Goal: Task Accomplishment & Management: Manage account settings

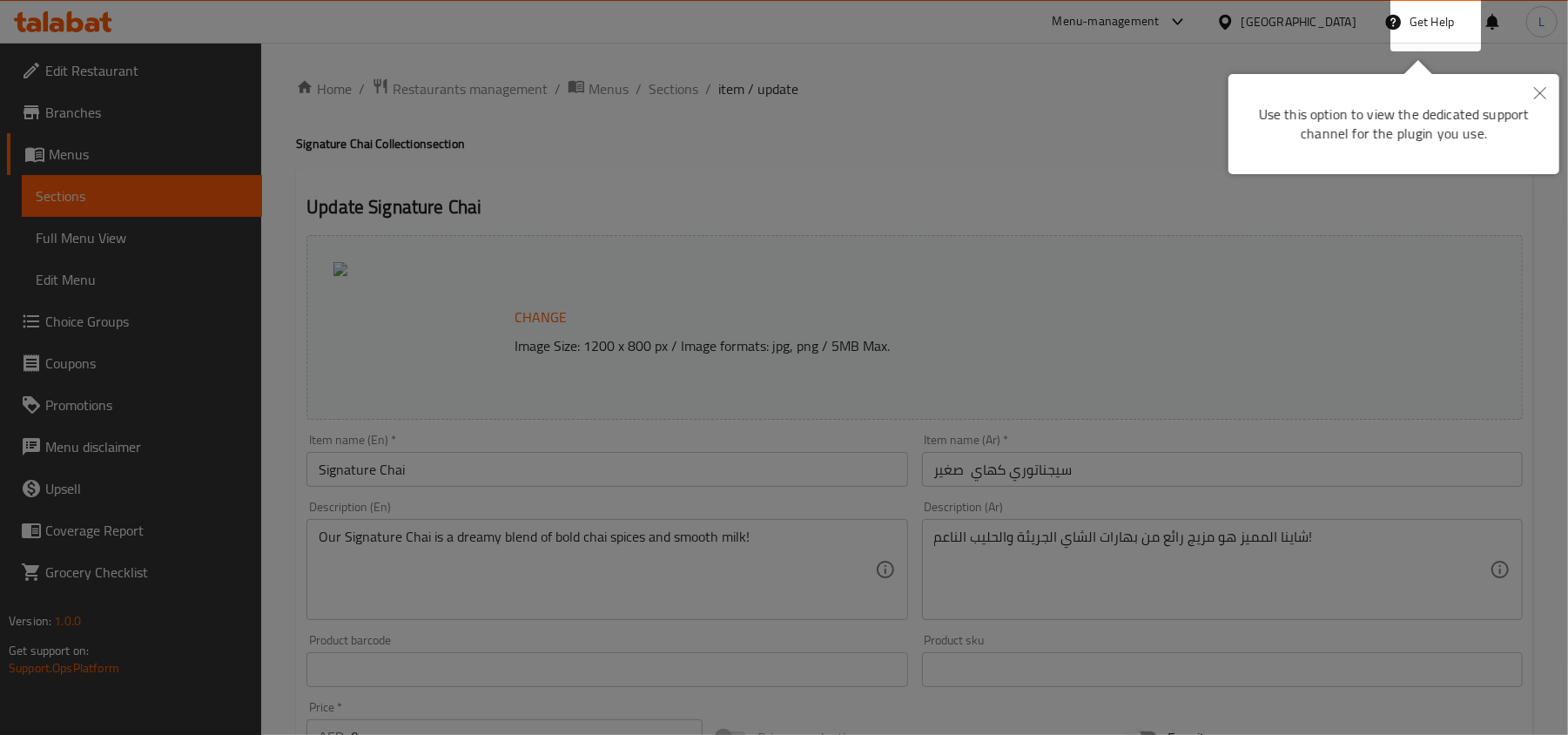
click at [1543, 99] on icon "Close" at bounding box center [1539, 93] width 12 height 12
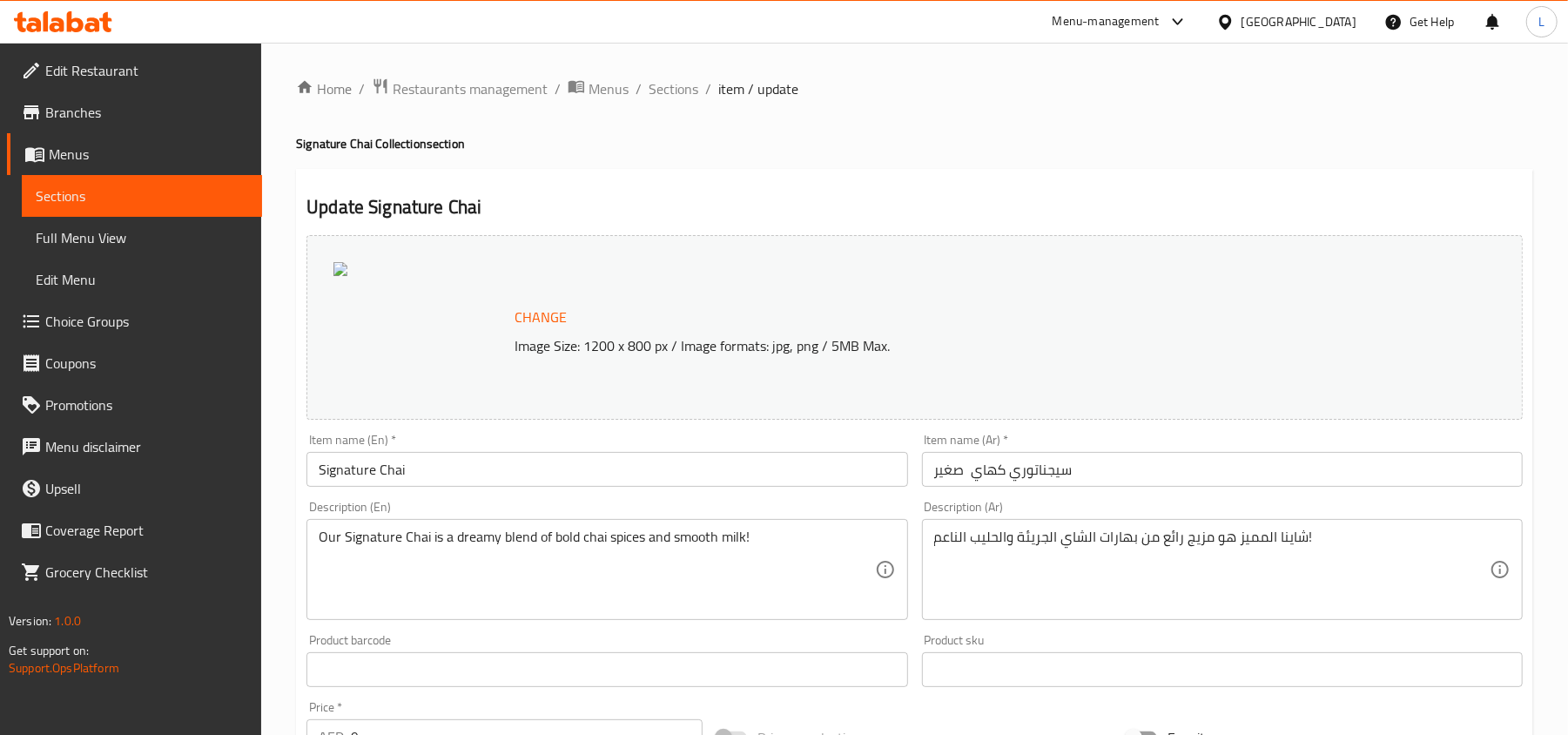
drag, startPoint x: 885, startPoint y: 209, endPoint x: 724, endPoint y: 182, distance: 163.2
click at [885, 209] on h2 "Update Signature Chai" at bounding box center [914, 207] width 1216 height 26
click at [507, 88] on span "Restaurants management" at bounding box center [470, 89] width 155 height 21
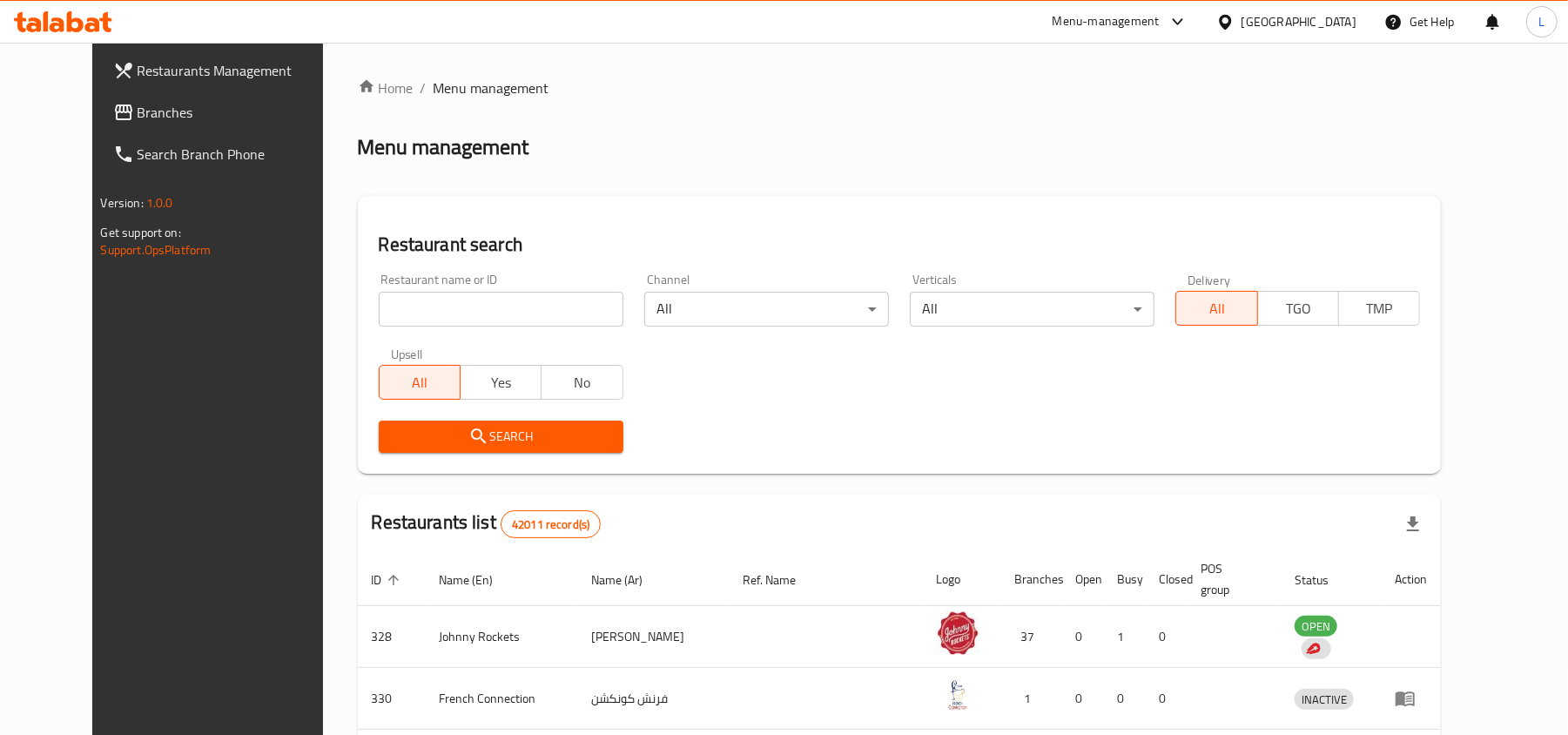
drag, startPoint x: 881, startPoint y: 427, endPoint x: 868, endPoint y: 412, distance: 19.8
click at [881, 427] on div "Search" at bounding box center [899, 437] width 1063 height 54
click at [379, 319] on input "search" at bounding box center [501, 309] width 245 height 34
paste input "10465"
type input "10465"
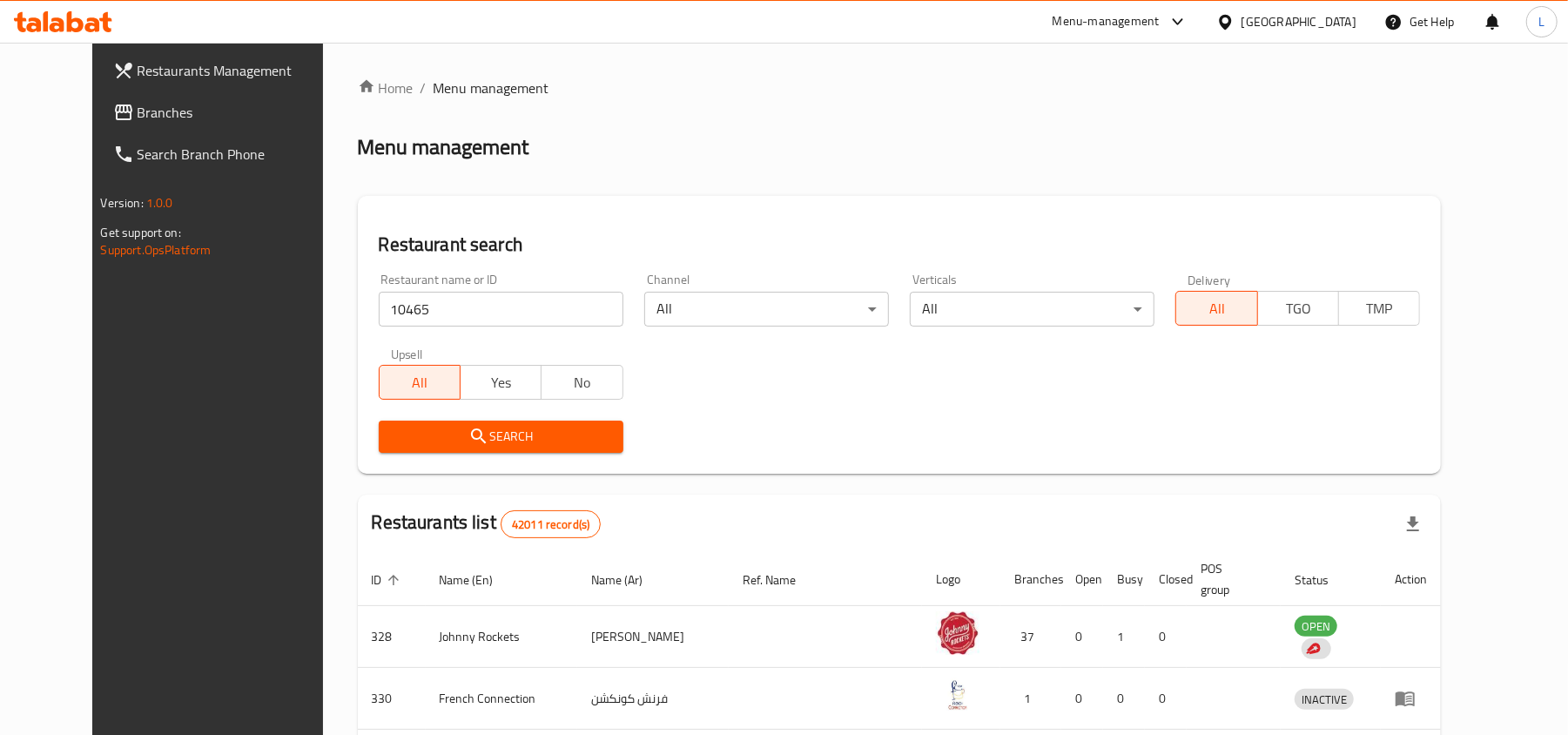
click at [415, 442] on span "Search" at bounding box center [500, 436] width 217 height 22
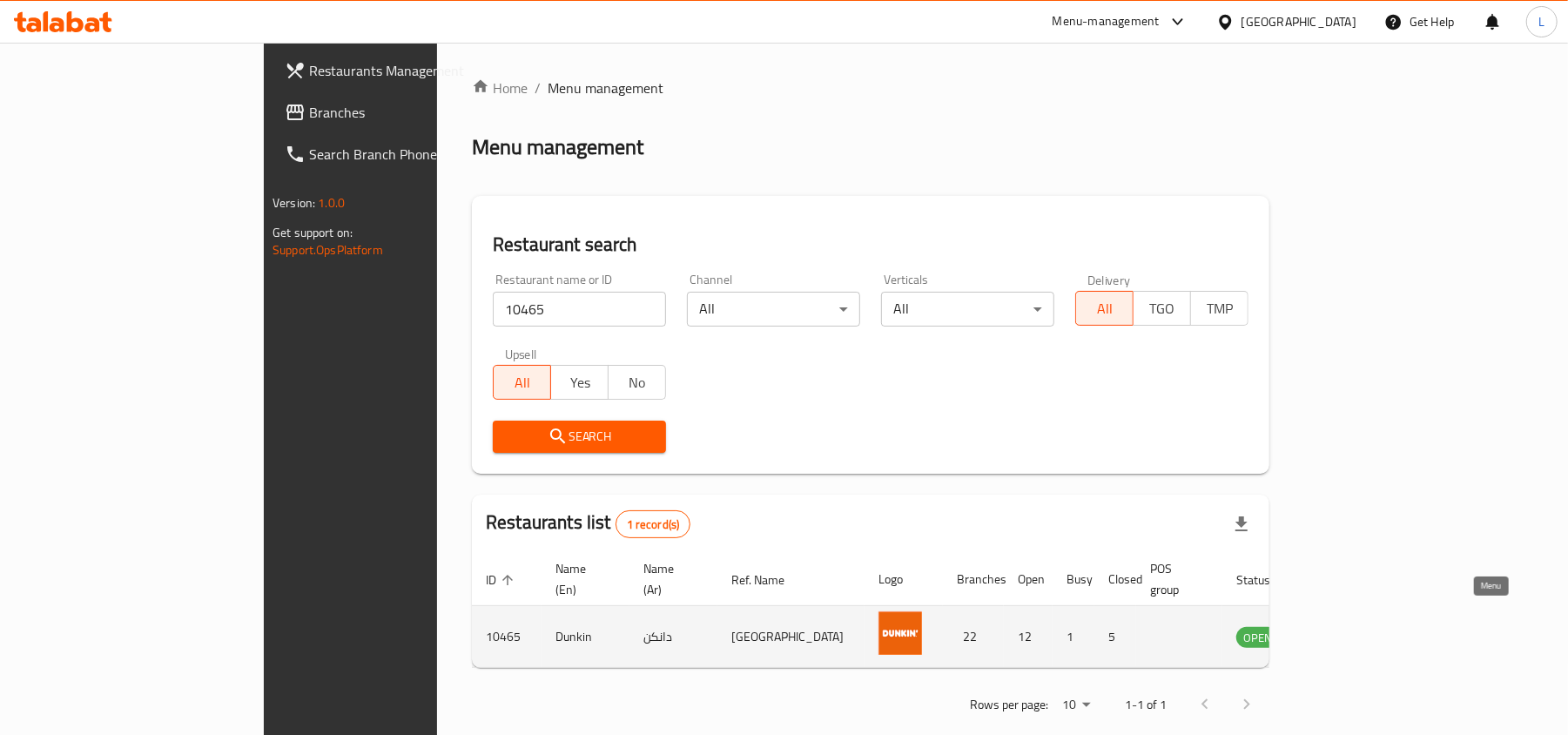
click at [1359, 626] on link "enhanced table" at bounding box center [1344, 636] width 33 height 21
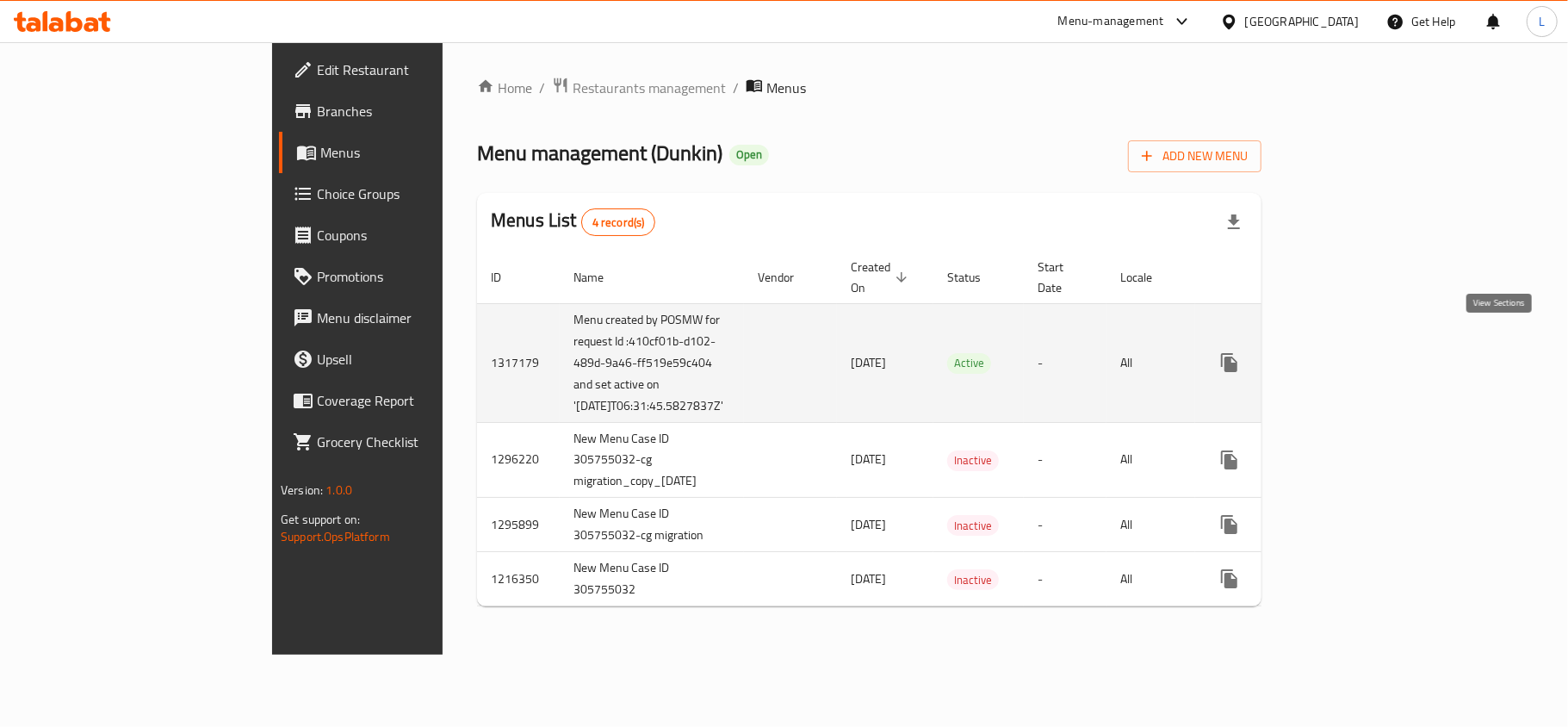
click at [1364, 352] on icon "enhanced table" at bounding box center [1354, 363] width 21 height 21
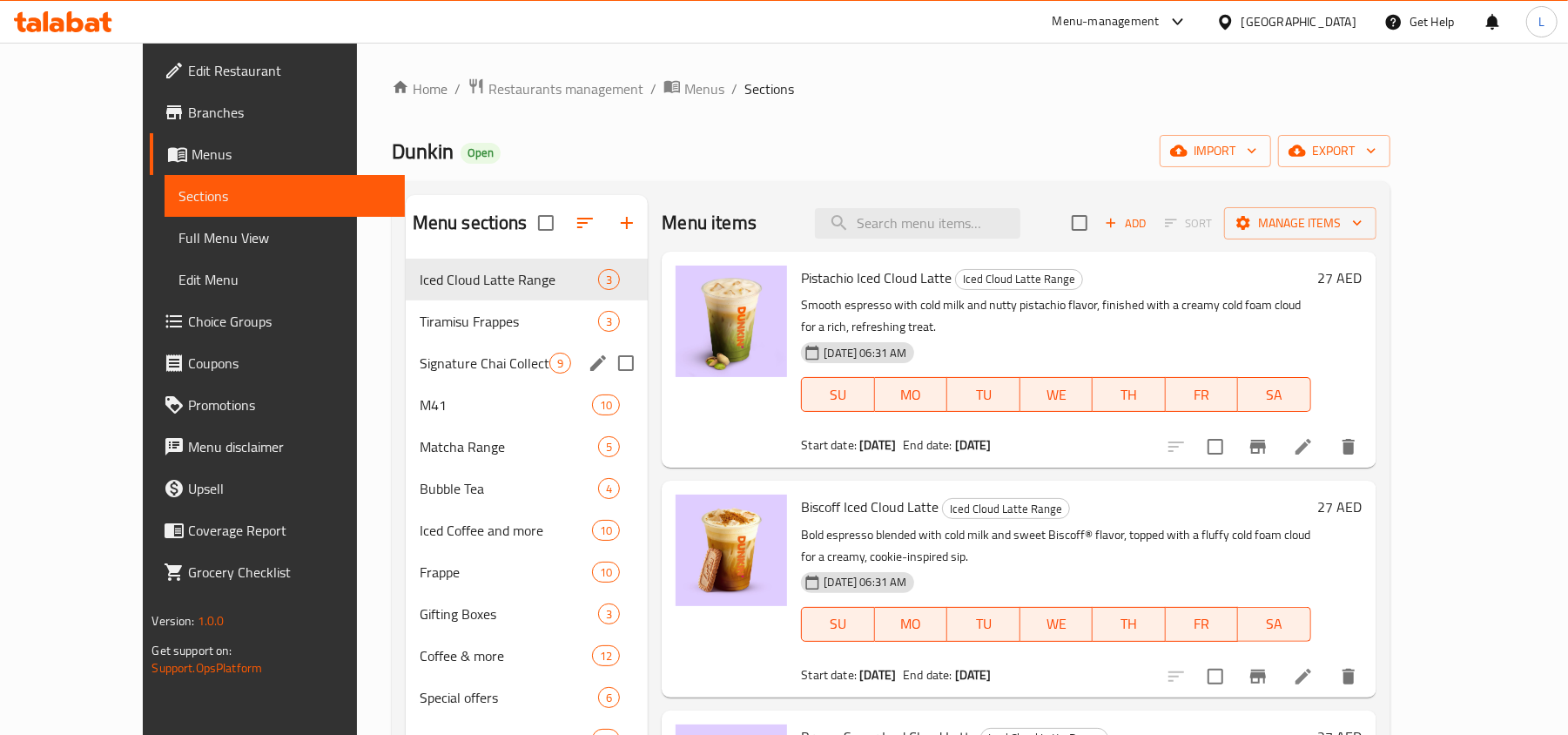
click at [459, 350] on div "Signature Chai Collection 9" at bounding box center [527, 364] width 243 height 42
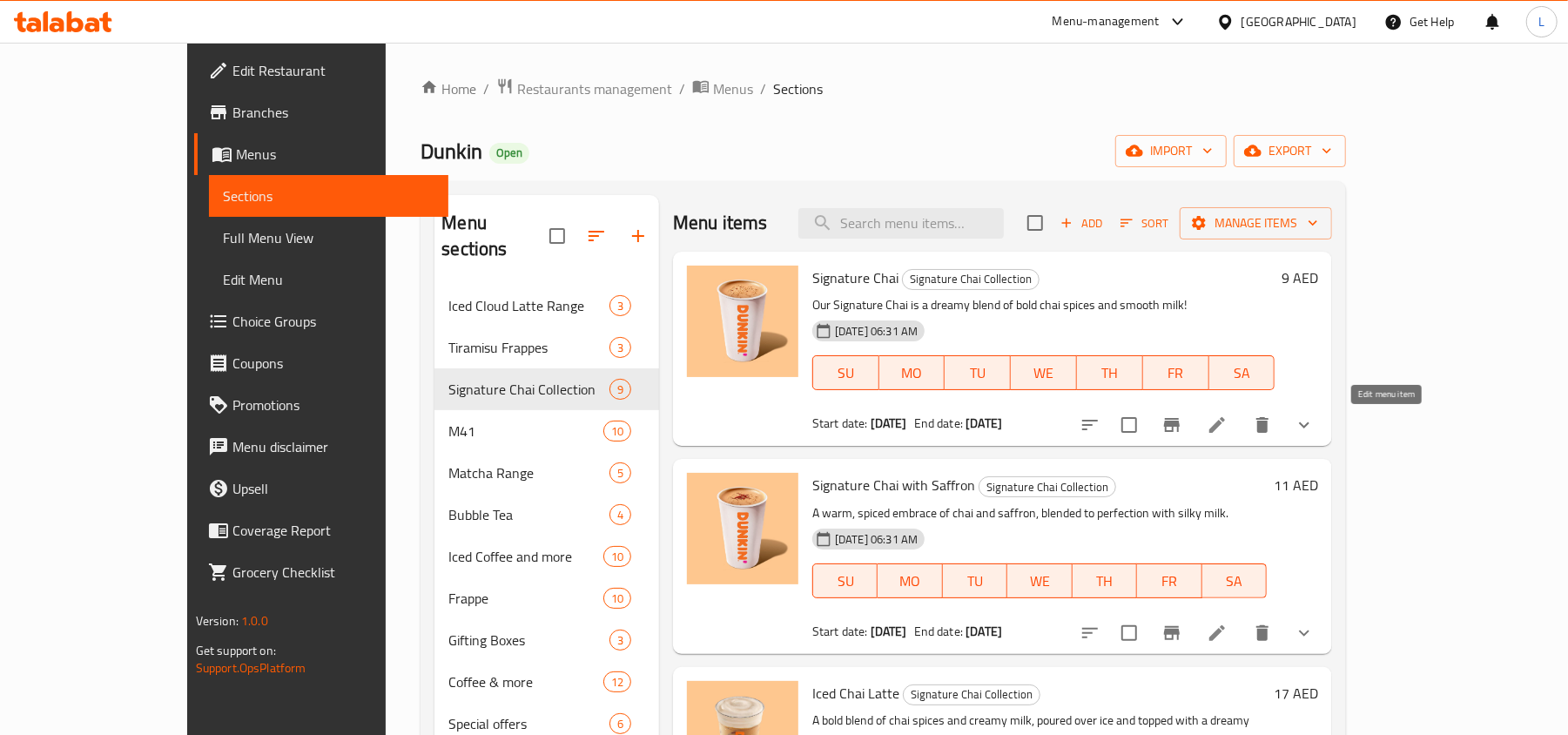
click at [1225, 421] on icon at bounding box center [1217, 425] width 15 height 15
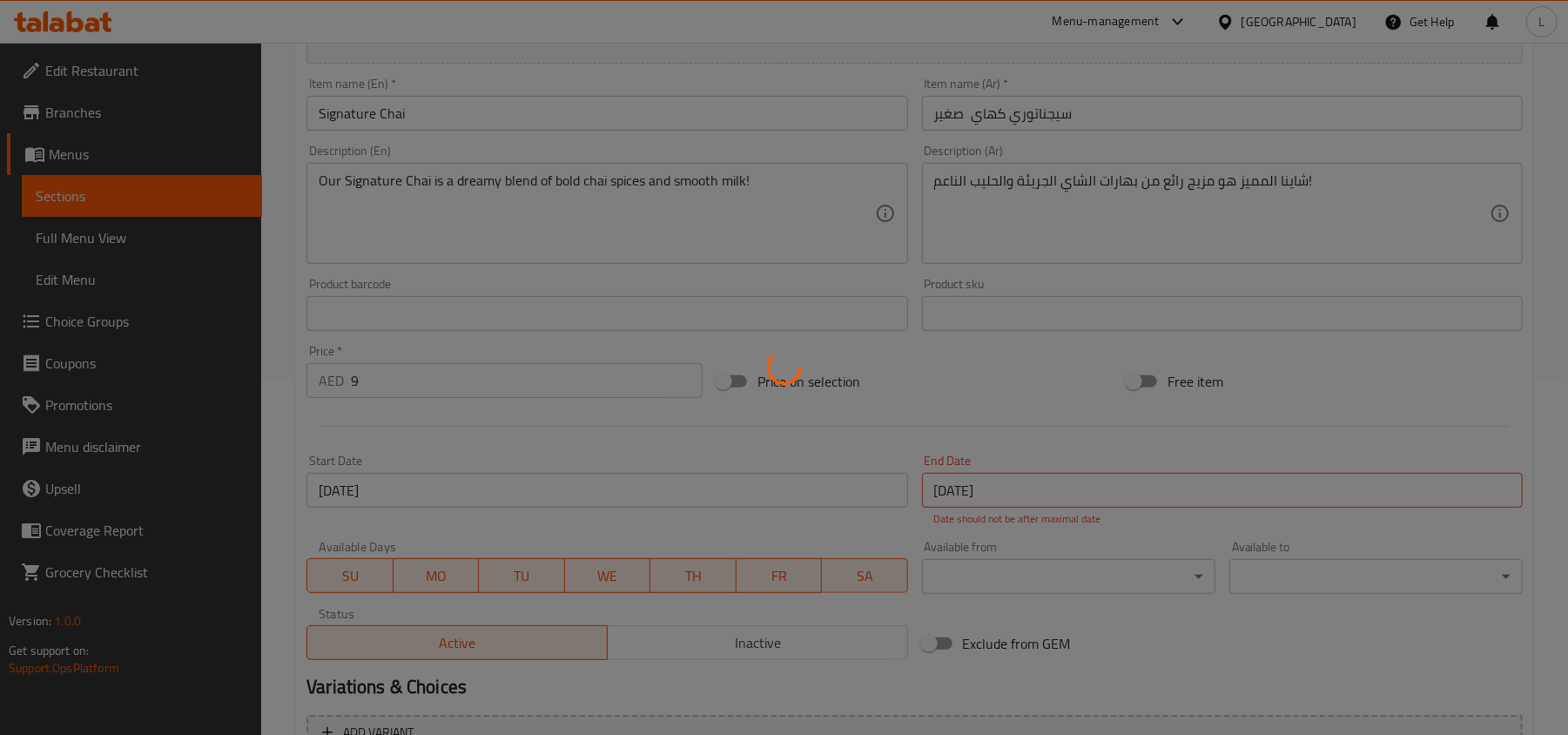
scroll to position [538, 0]
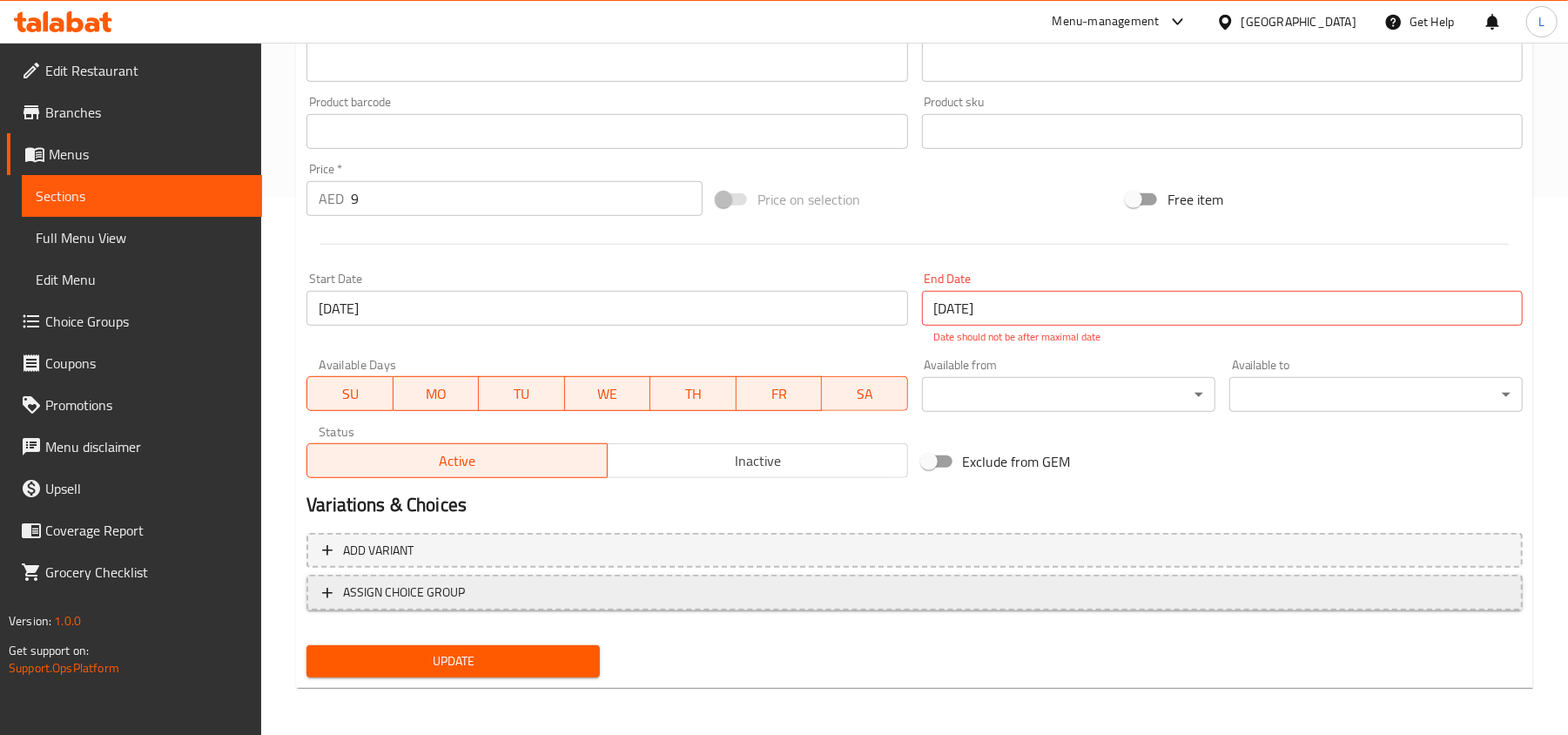
click at [778, 599] on span "ASSIGN CHOICE GROUP" at bounding box center [915, 592] width 1185 height 22
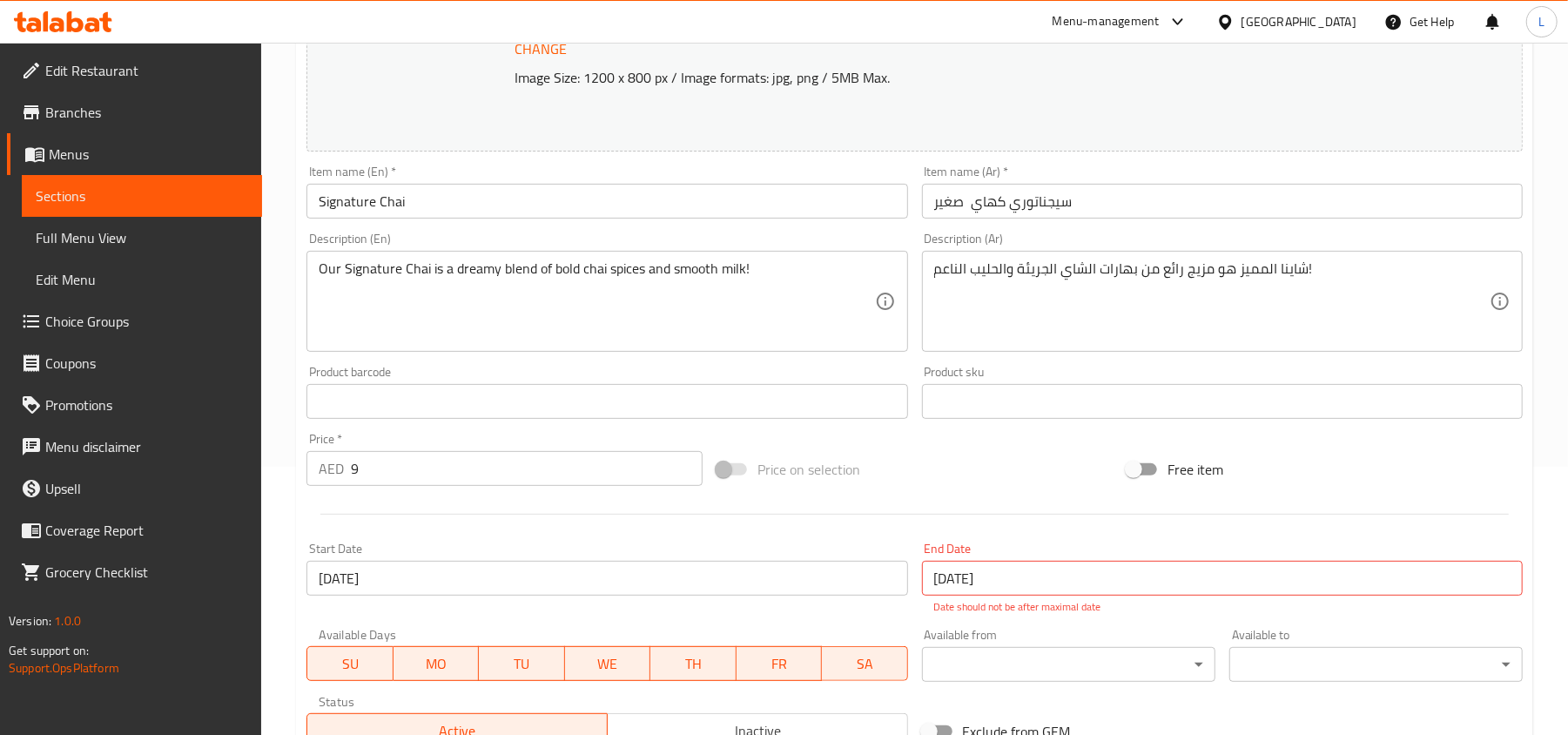
scroll to position [0, 0]
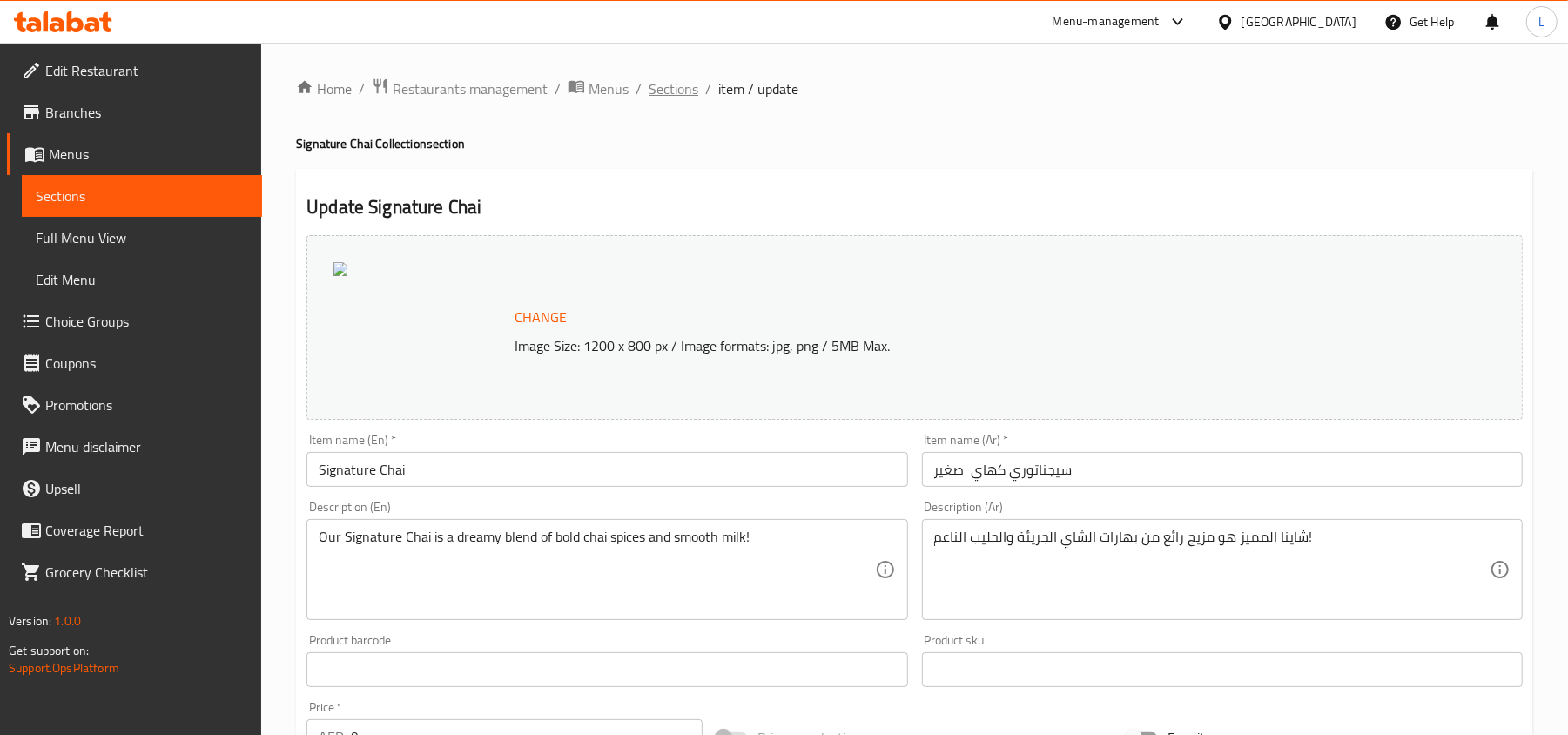
click at [666, 84] on span "Sections" at bounding box center [674, 89] width 50 height 21
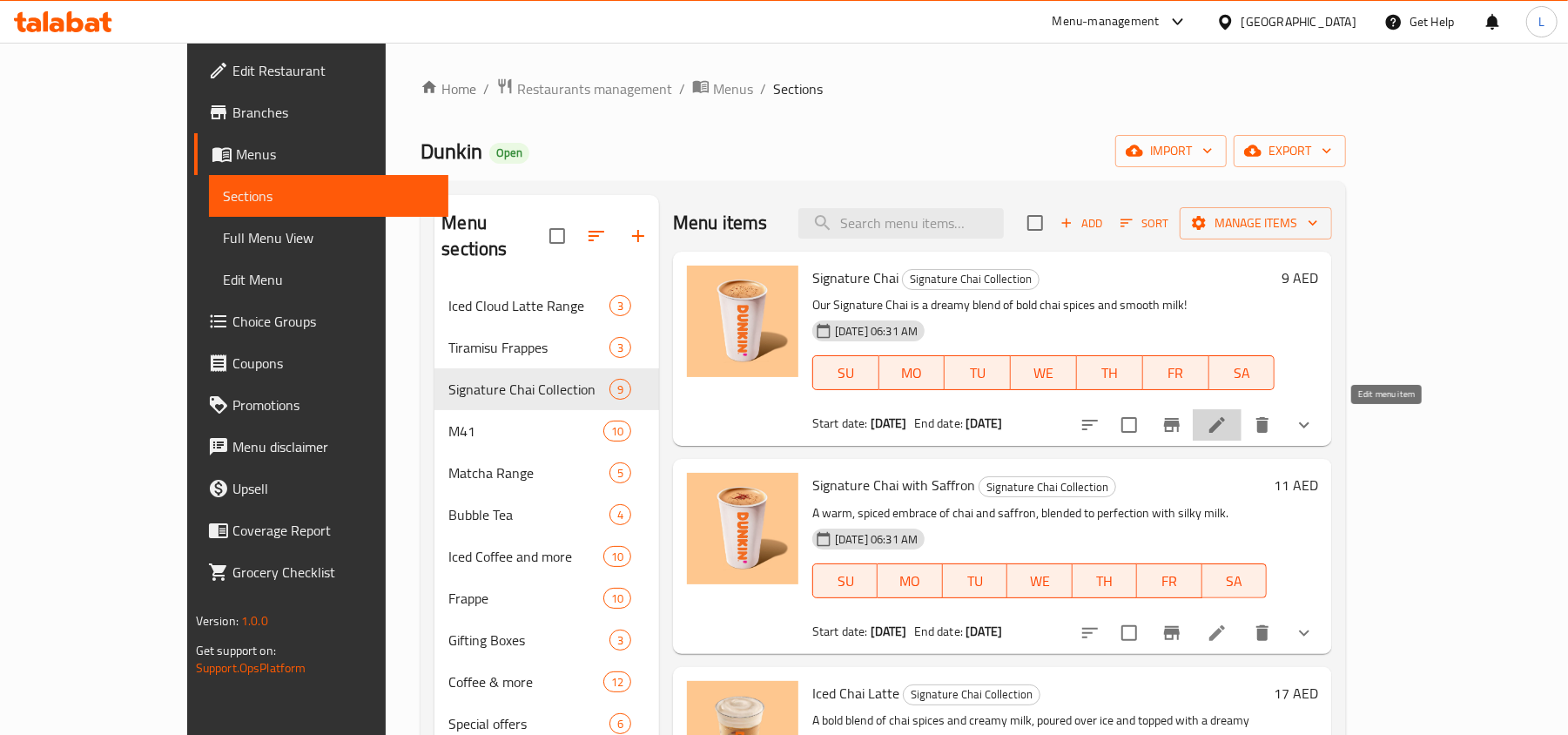
click at [1227, 435] on icon at bounding box center [1217, 425] width 21 height 21
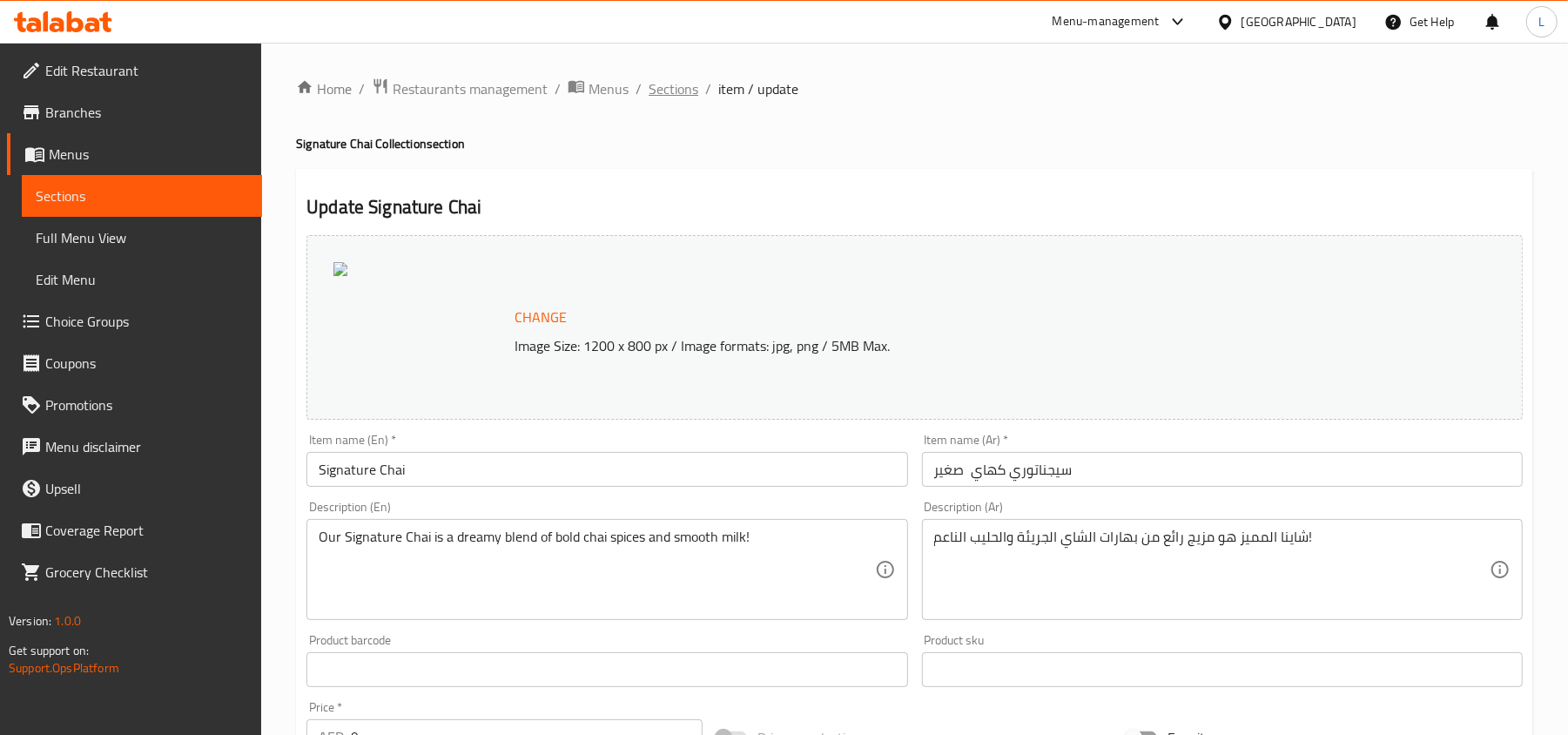
click at [671, 89] on span "Sections" at bounding box center [674, 89] width 50 height 21
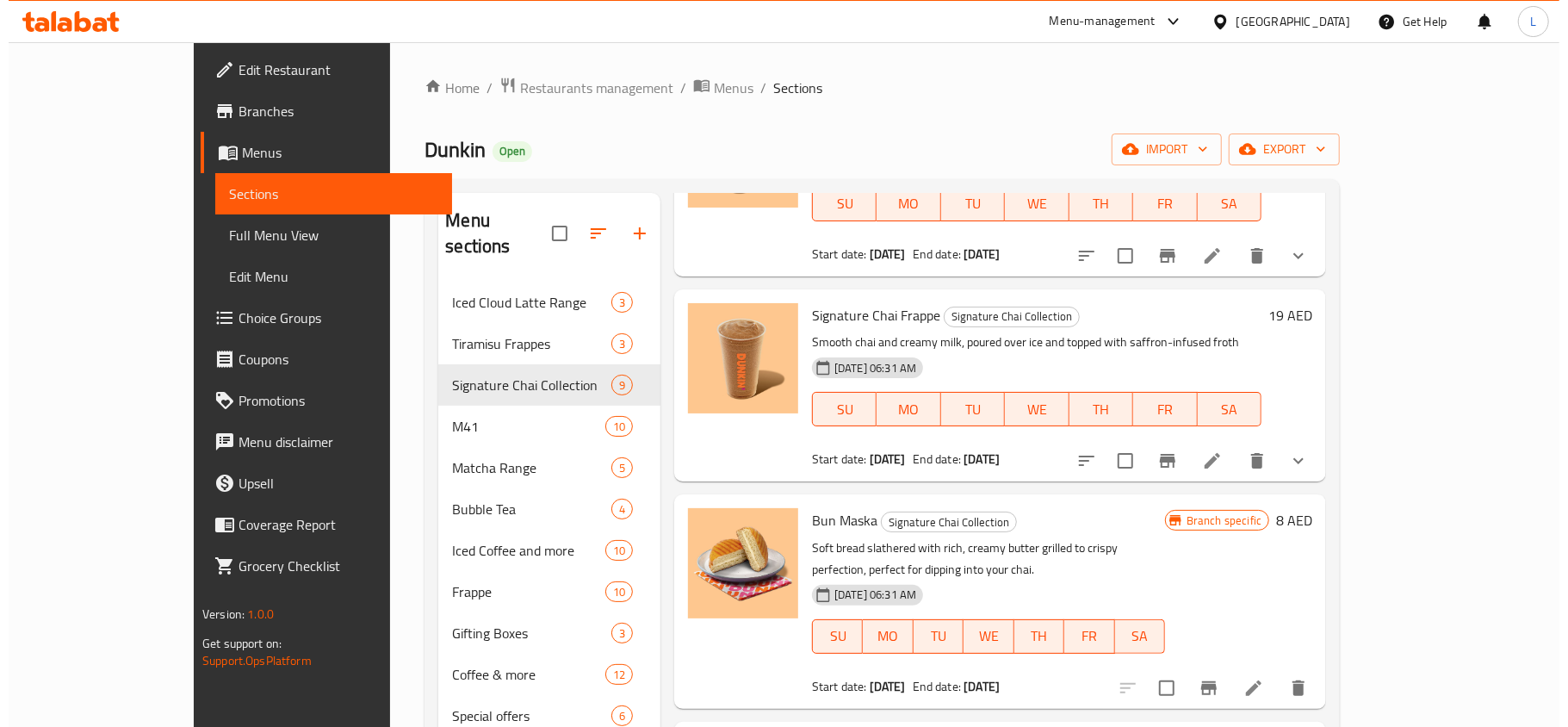
scroll to position [804, 0]
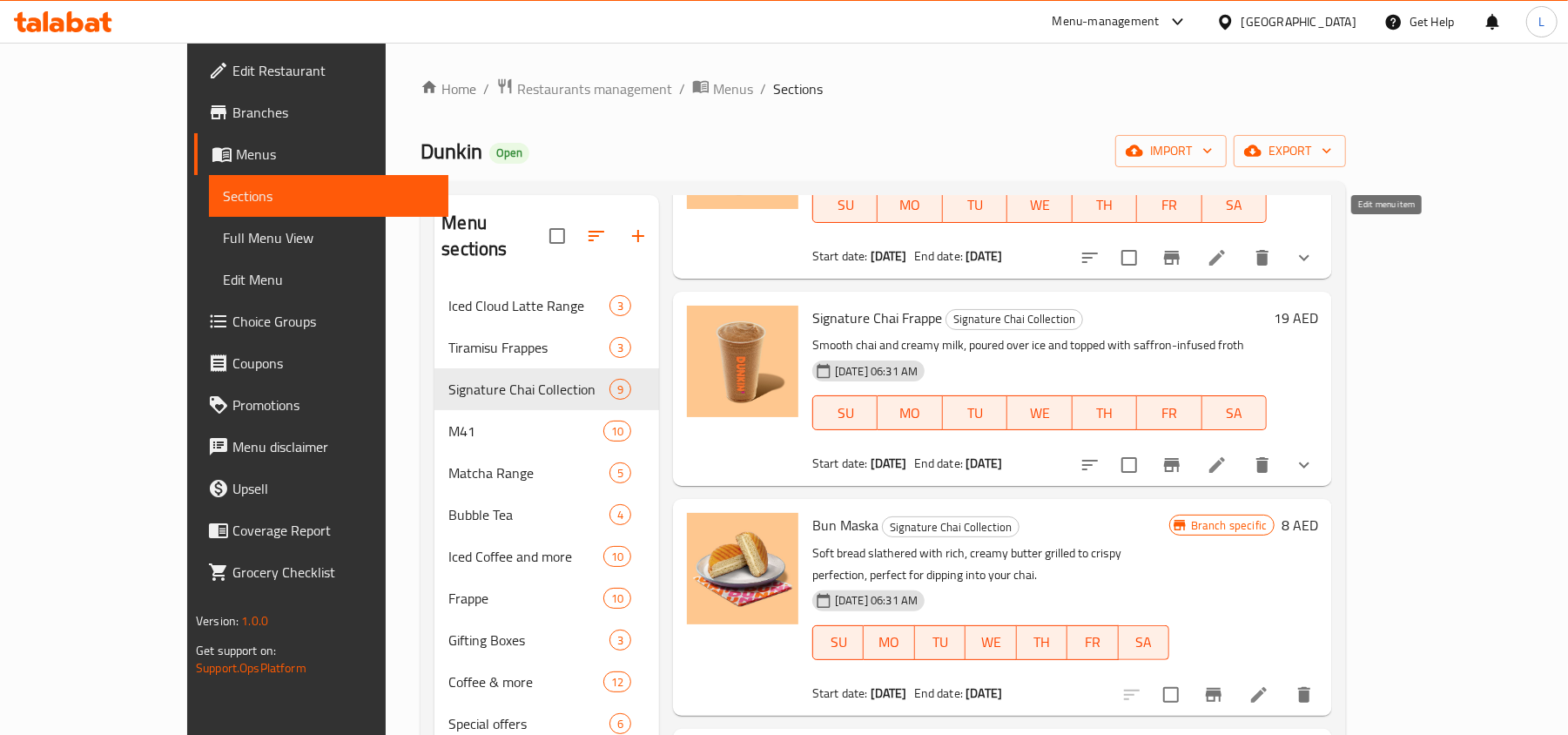
click at [1227, 247] on icon at bounding box center [1217, 257] width 21 height 21
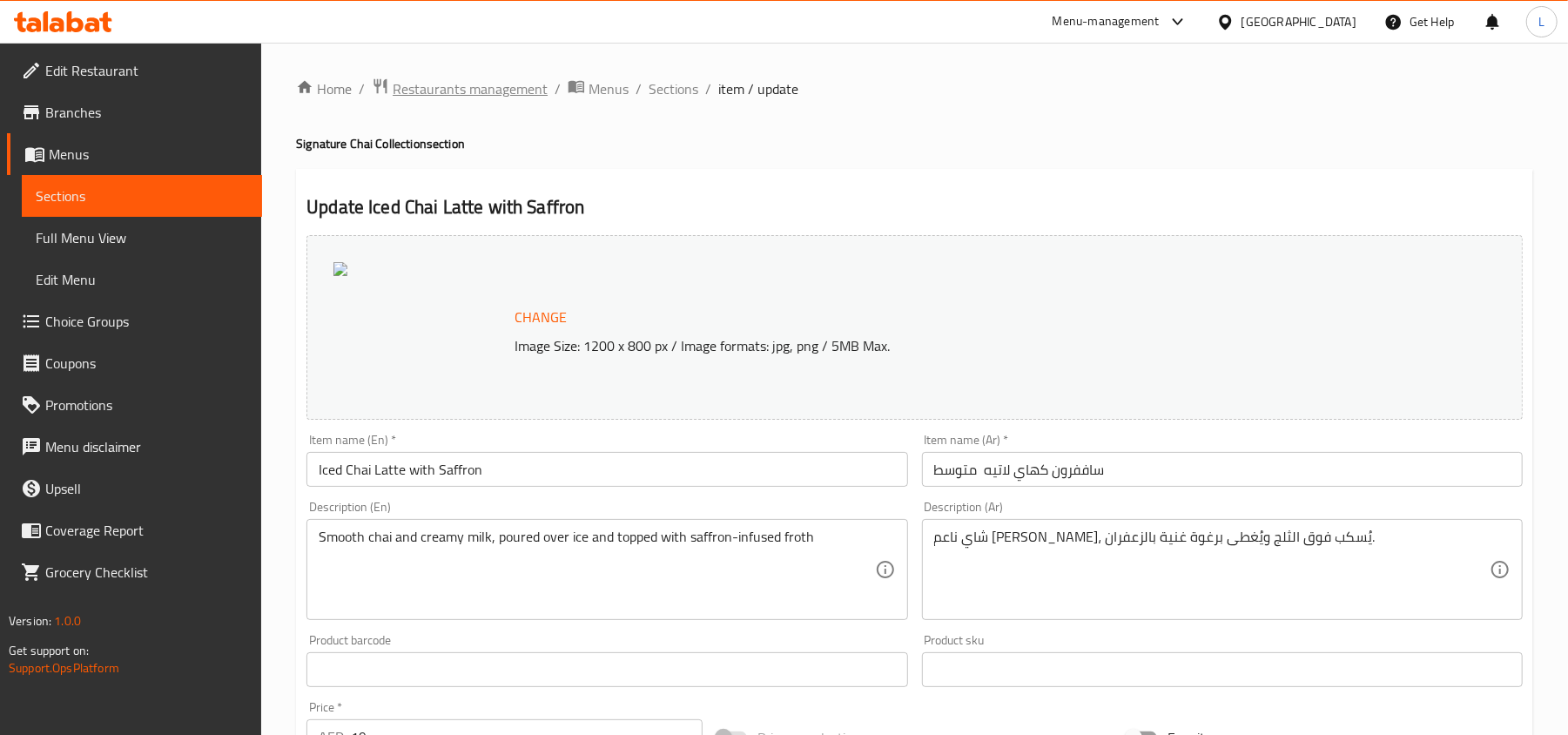
click at [481, 88] on span "Restaurants management" at bounding box center [470, 89] width 155 height 21
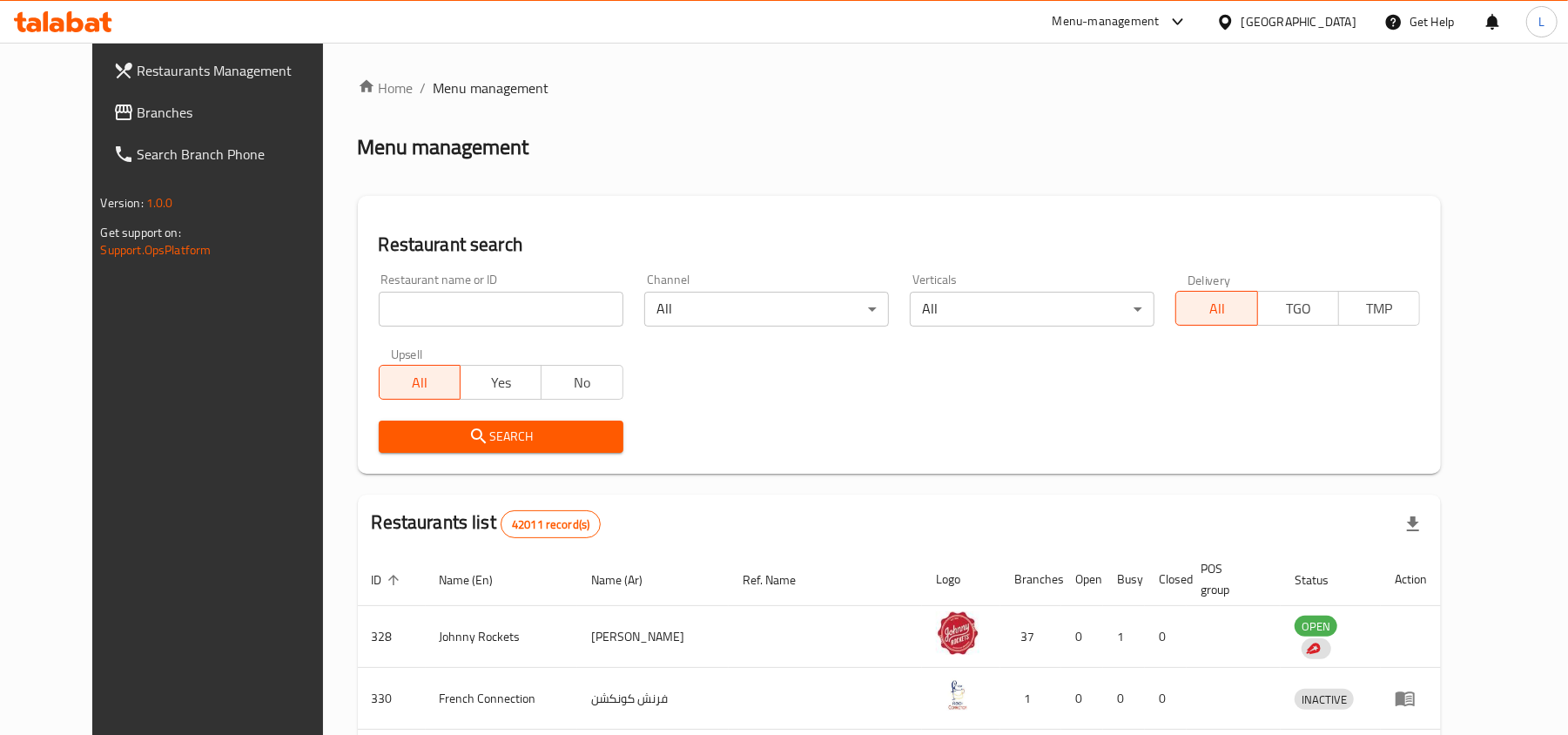
click at [456, 315] on input "search" at bounding box center [501, 309] width 245 height 34
paste input "10501"
type input "10501"
click at [465, 440] on span "Search" at bounding box center [500, 436] width 217 height 22
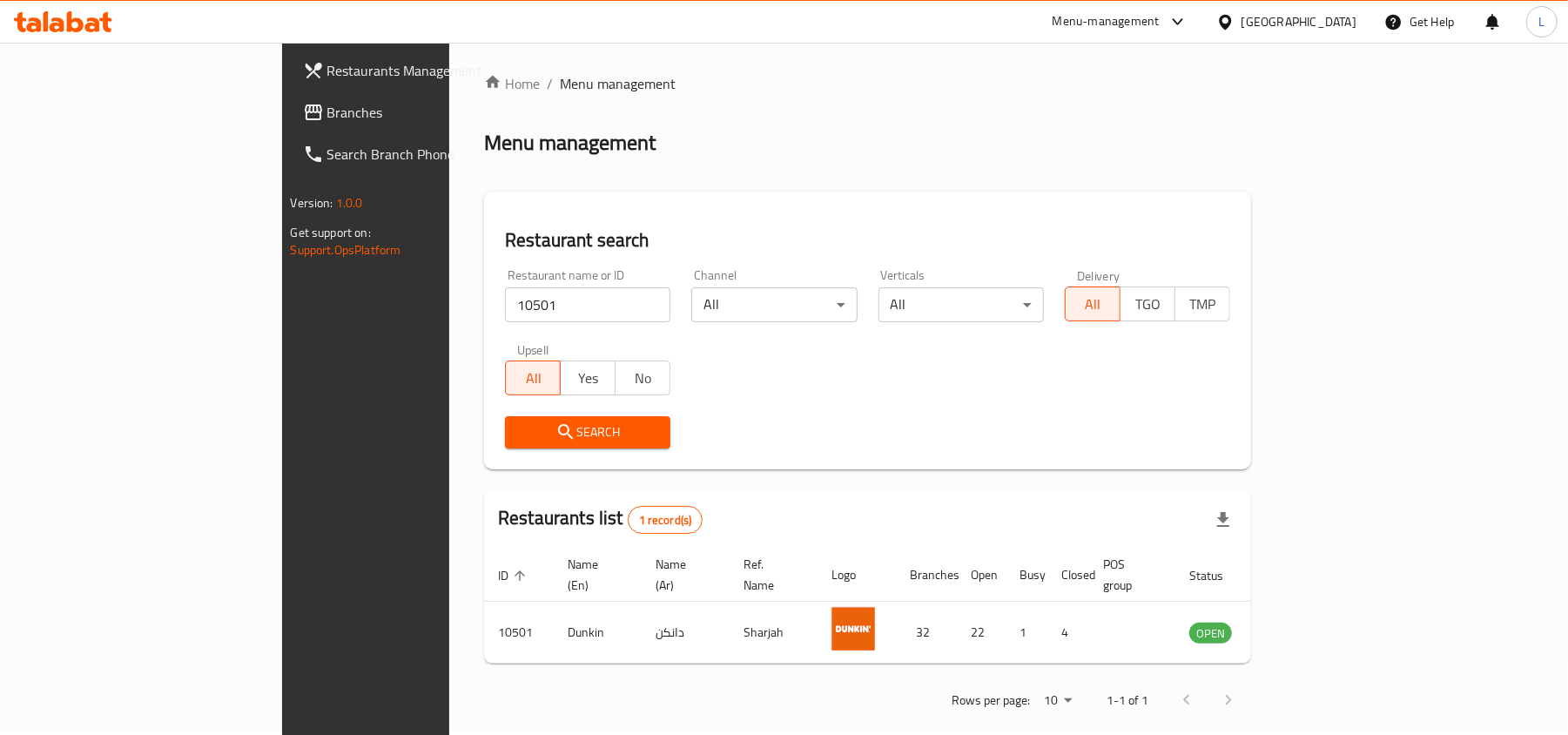
scroll to position [9, 0]
